Goal: Find specific page/section: Find specific page/section

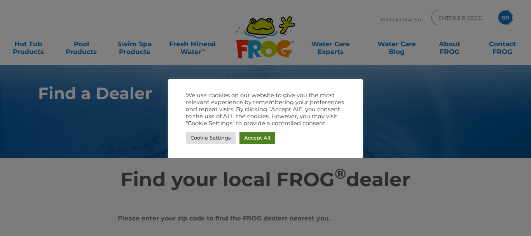
click at [258, 139] on link "Accept All" at bounding box center [258, 138] width 36 height 12
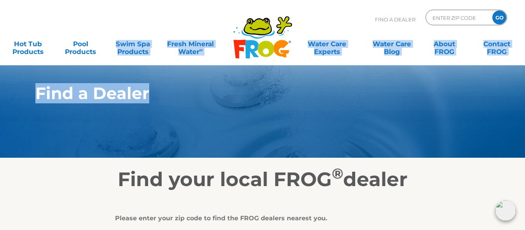
drag, startPoint x: 88, startPoint y: 98, endPoint x: 84, endPoint y: 56, distance: 41.4
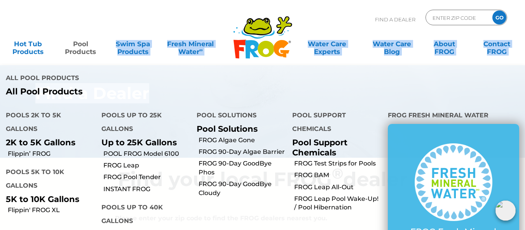
click at [80, 44] on link "Pool Products" at bounding box center [80, 44] width 41 height 16
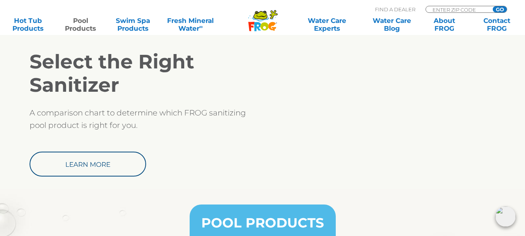
scroll to position [933, 0]
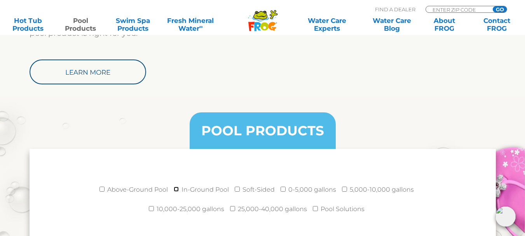
click at [179, 189] on input "In-Ground Pool" at bounding box center [176, 189] width 5 height 5
checkbox input "true"
click at [233, 208] on input "25,000-40,000 gallons" at bounding box center [232, 208] width 5 height 5
checkbox input "true"
click at [418, 91] on div at bounding box center [263, 90] width 467 height 12
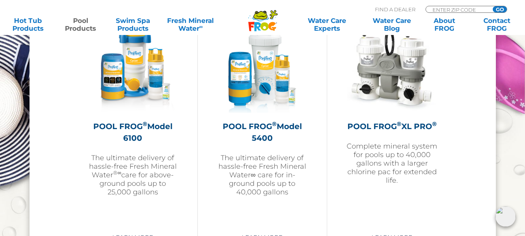
scroll to position [1167, 0]
